Goal: Check status: Check status

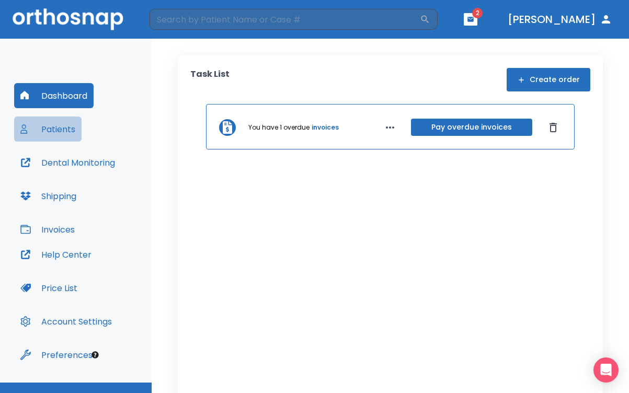
click at [66, 129] on button "Patients" at bounding box center [47, 129] width 67 height 25
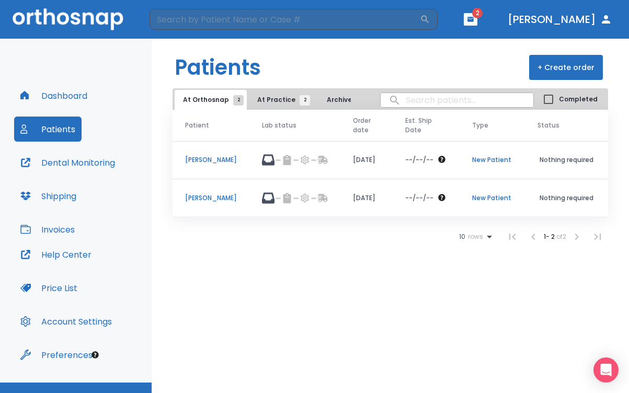
click at [214, 160] on p "[PERSON_NAME]" at bounding box center [211, 159] width 52 height 9
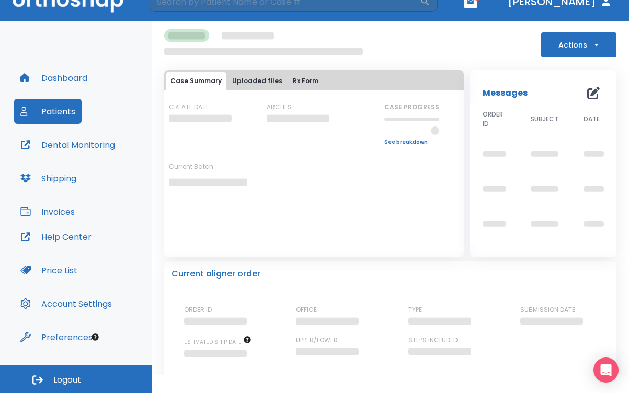
click at [395, 141] on link "See breakdown" at bounding box center [411, 142] width 55 height 6
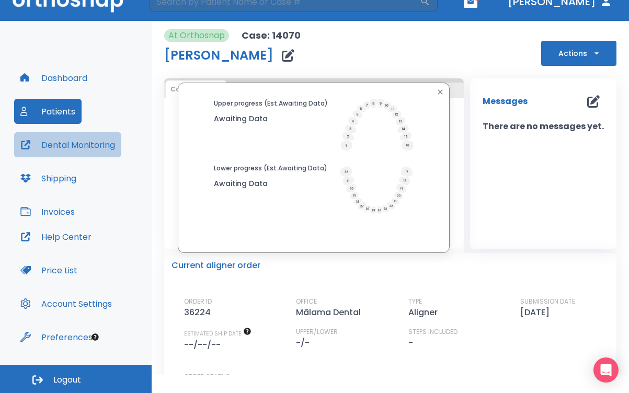
click at [64, 144] on button "Dental Monitoring" at bounding box center [67, 144] width 107 height 25
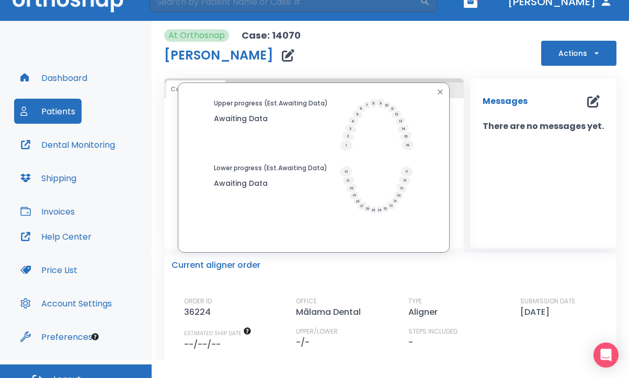
click at [60, 179] on button "Shipping" at bounding box center [48, 178] width 68 height 25
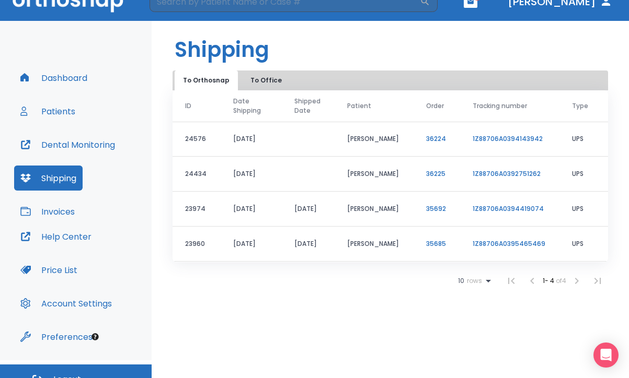
click at [487, 138] on link "1Z88706A0394143942" at bounding box center [507, 138] width 70 height 9
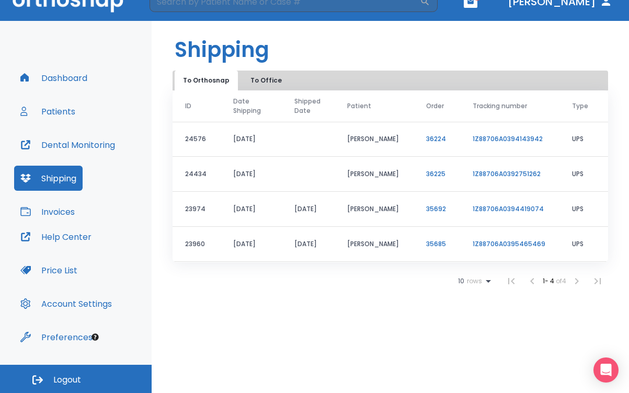
click at [488, 139] on link "1Z88706A0394143942" at bounding box center [507, 138] width 70 height 9
